Goal: Task Accomplishment & Management: Use online tool/utility

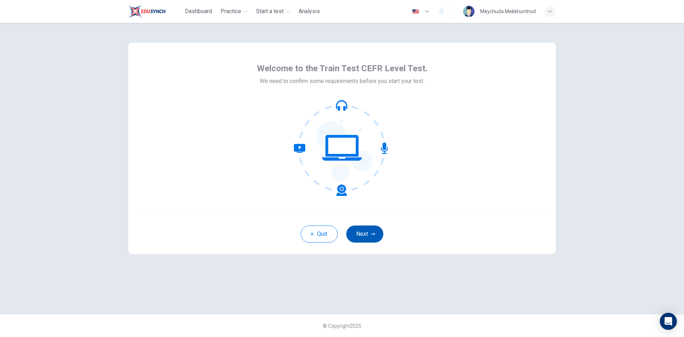
click at [374, 232] on icon "button" at bounding box center [373, 234] width 4 height 4
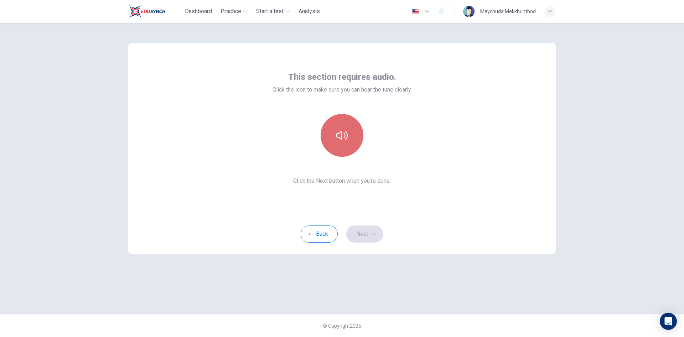
click at [335, 124] on button "button" at bounding box center [342, 135] width 43 height 43
click at [370, 238] on button "Next" at bounding box center [364, 234] width 37 height 17
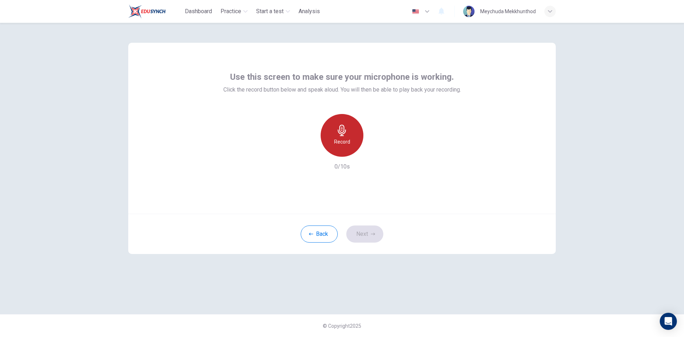
click at [350, 137] on div "Record" at bounding box center [342, 135] width 43 height 43
click at [350, 137] on div "Stop" at bounding box center [342, 135] width 43 height 43
click at [376, 148] on icon "button" at bounding box center [374, 151] width 7 height 7
click at [361, 238] on button "Next" at bounding box center [364, 234] width 37 height 17
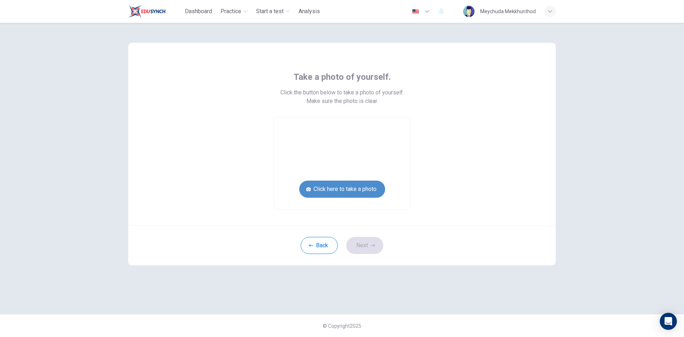
click at [366, 189] on button "Click here to take a photo" at bounding box center [342, 189] width 86 height 17
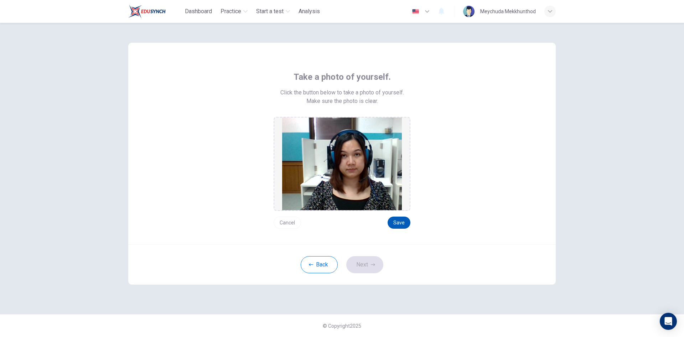
click at [396, 218] on button "Save" at bounding box center [399, 223] width 23 height 12
click at [406, 223] on button "Save" at bounding box center [399, 223] width 23 height 12
click at [364, 267] on button "Next" at bounding box center [364, 264] width 37 height 17
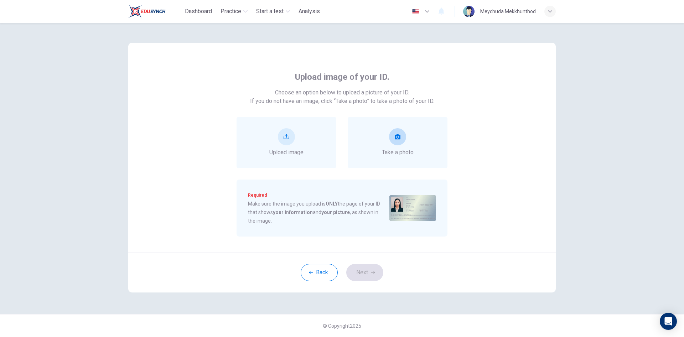
click at [399, 138] on icon "take photo" at bounding box center [398, 137] width 6 height 6
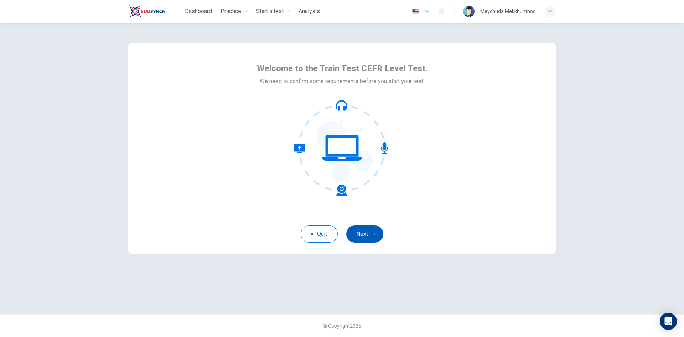
click at [359, 232] on button "Next" at bounding box center [364, 234] width 37 height 17
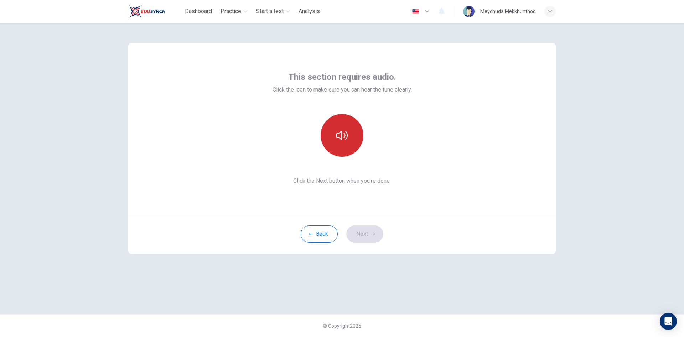
click at [344, 132] on icon "button" at bounding box center [341, 135] width 11 height 11
click at [365, 234] on button "Next" at bounding box center [364, 234] width 37 height 17
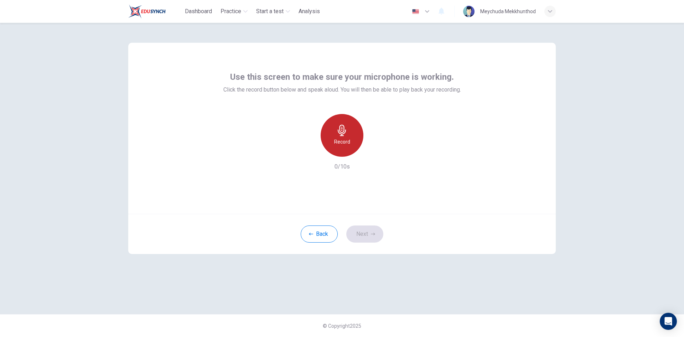
click at [341, 134] on icon "button" at bounding box center [342, 130] width 8 height 11
click at [345, 131] on icon "button" at bounding box center [341, 130] width 11 height 11
click at [376, 153] on icon "button" at bounding box center [374, 151] width 7 height 7
click at [339, 142] on h6 "Record" at bounding box center [342, 142] width 16 height 9
click at [350, 141] on div "Stop" at bounding box center [342, 135] width 43 height 43
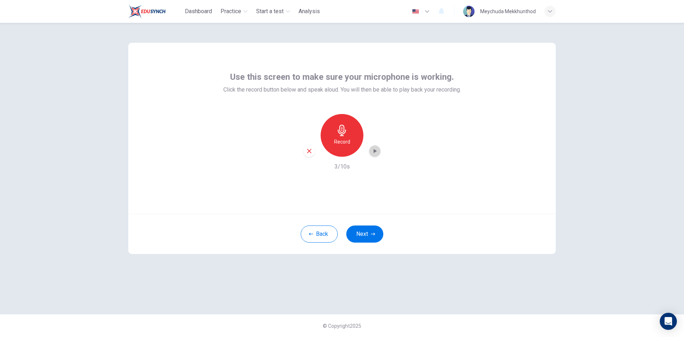
click at [374, 154] on icon "button" at bounding box center [374, 151] width 7 height 7
drag, startPoint x: 346, startPoint y: 132, endPoint x: 349, endPoint y: 130, distance: 4.0
click at [349, 130] on div "Record" at bounding box center [342, 135] width 43 height 43
click at [341, 140] on h6 "Stop" at bounding box center [342, 142] width 11 height 9
click at [372, 153] on icon "button" at bounding box center [374, 151] width 7 height 7
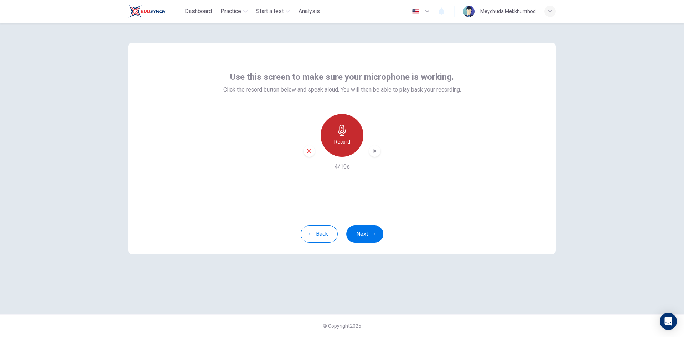
click at [339, 140] on h6 "Record" at bounding box center [342, 142] width 16 height 9
click at [339, 140] on h6 "Stop" at bounding box center [342, 142] width 11 height 9
click at [339, 140] on h6 "Record" at bounding box center [342, 142] width 16 height 9
click at [331, 145] on div "Stop" at bounding box center [342, 135] width 43 height 43
click at [371, 155] on div "button" at bounding box center [374, 150] width 11 height 11
